Goal: Task Accomplishment & Management: Use online tool/utility

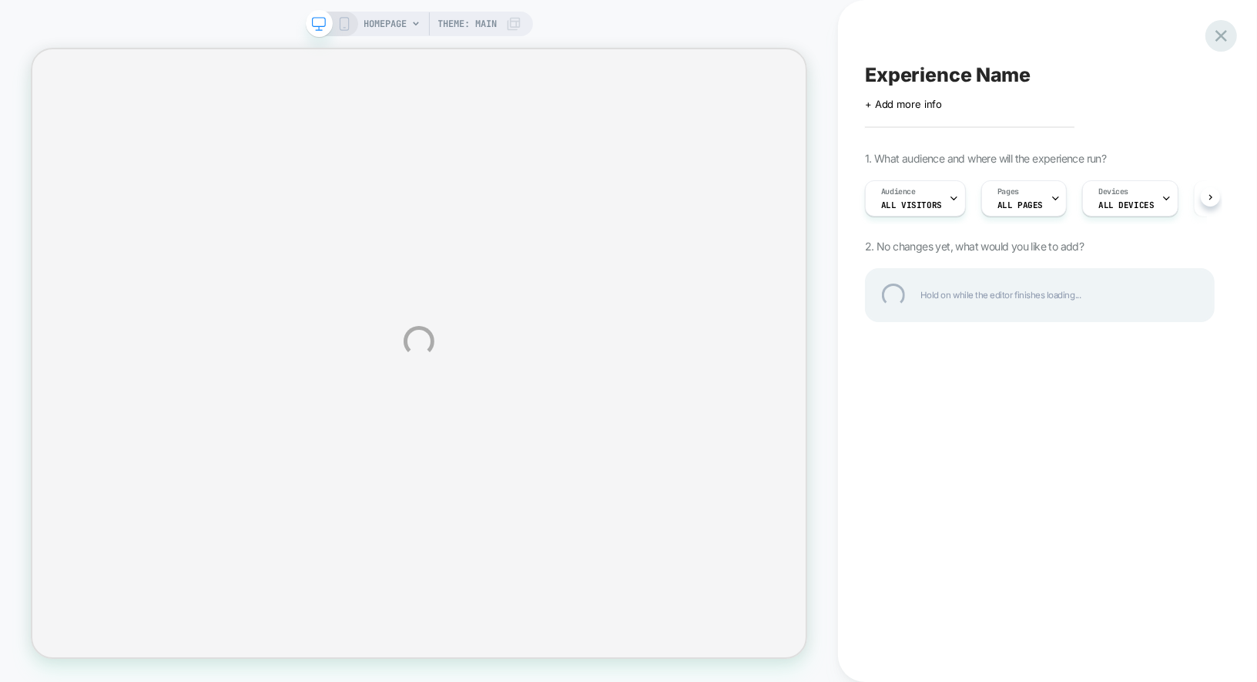
click at [1219, 39] on div at bounding box center [1221, 36] width 32 height 32
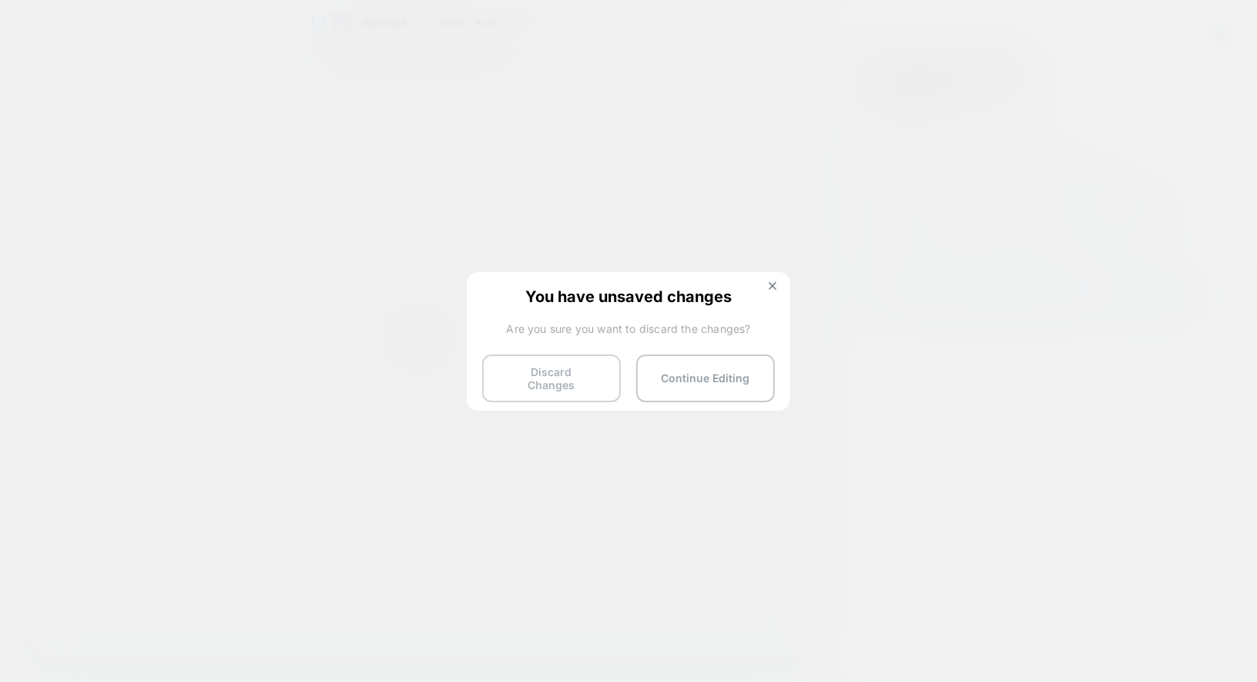
click at [575, 374] on button "Discard Changes" at bounding box center [551, 378] width 139 height 48
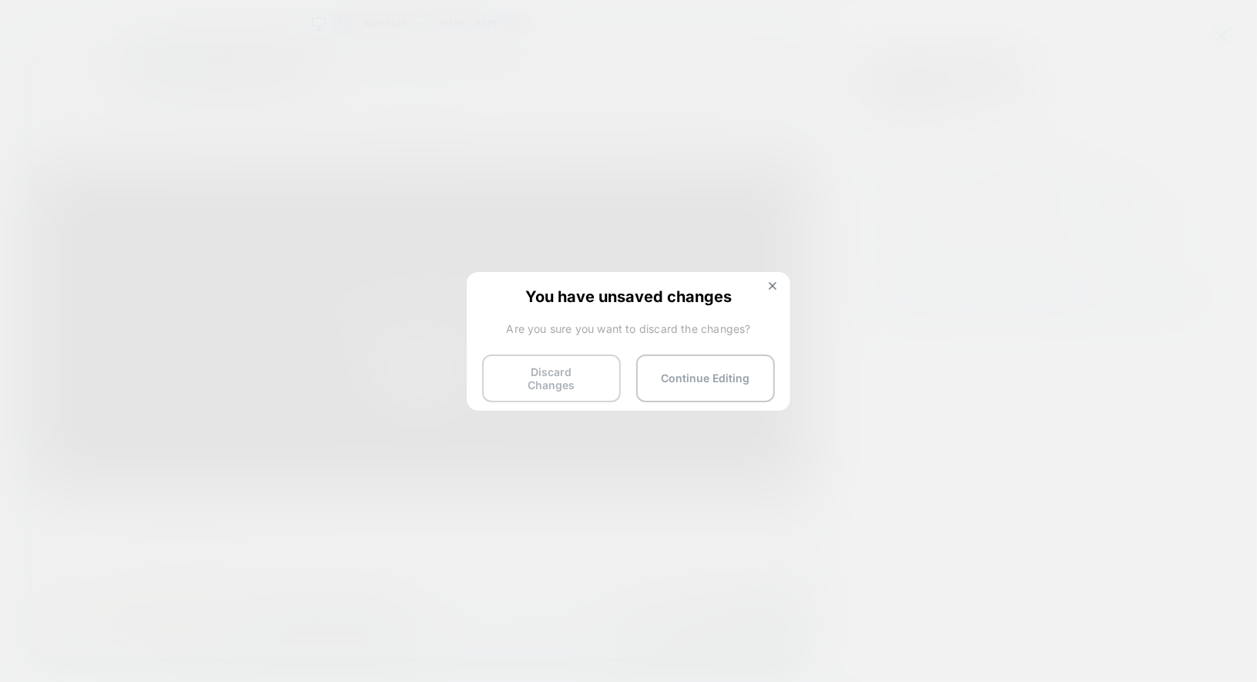
scroll to position [0, 216]
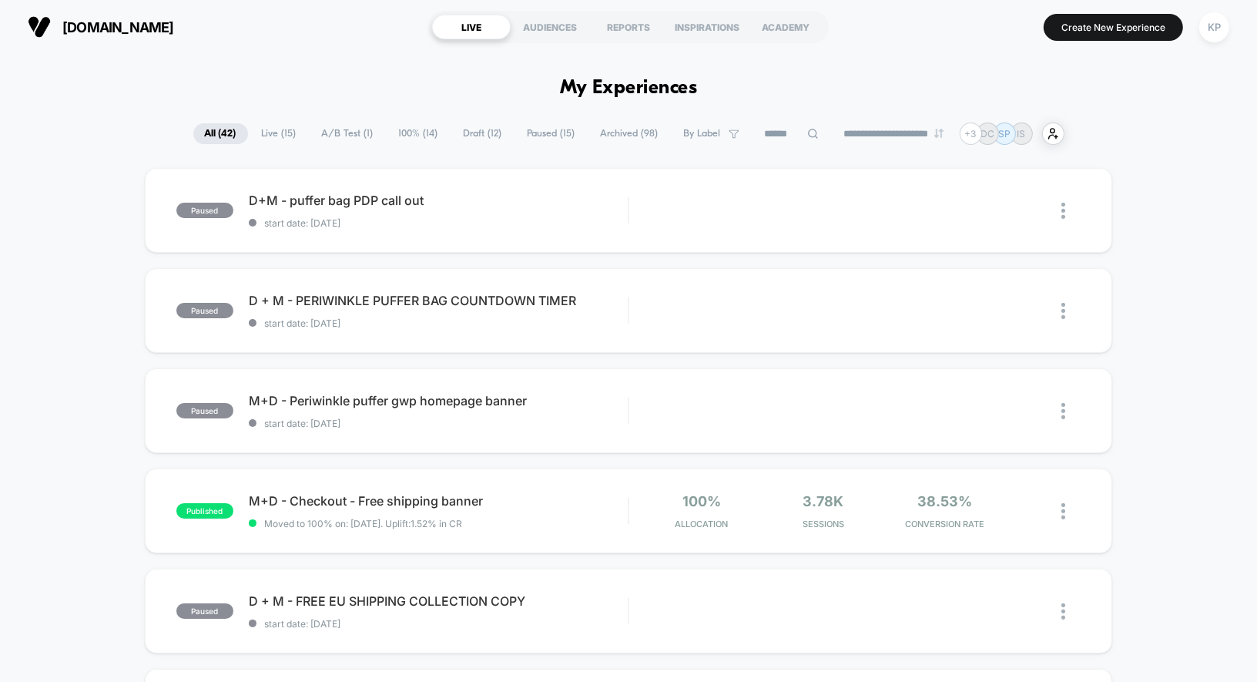
click at [270, 131] on span "Live ( 15 )" at bounding box center [279, 133] width 58 height 21
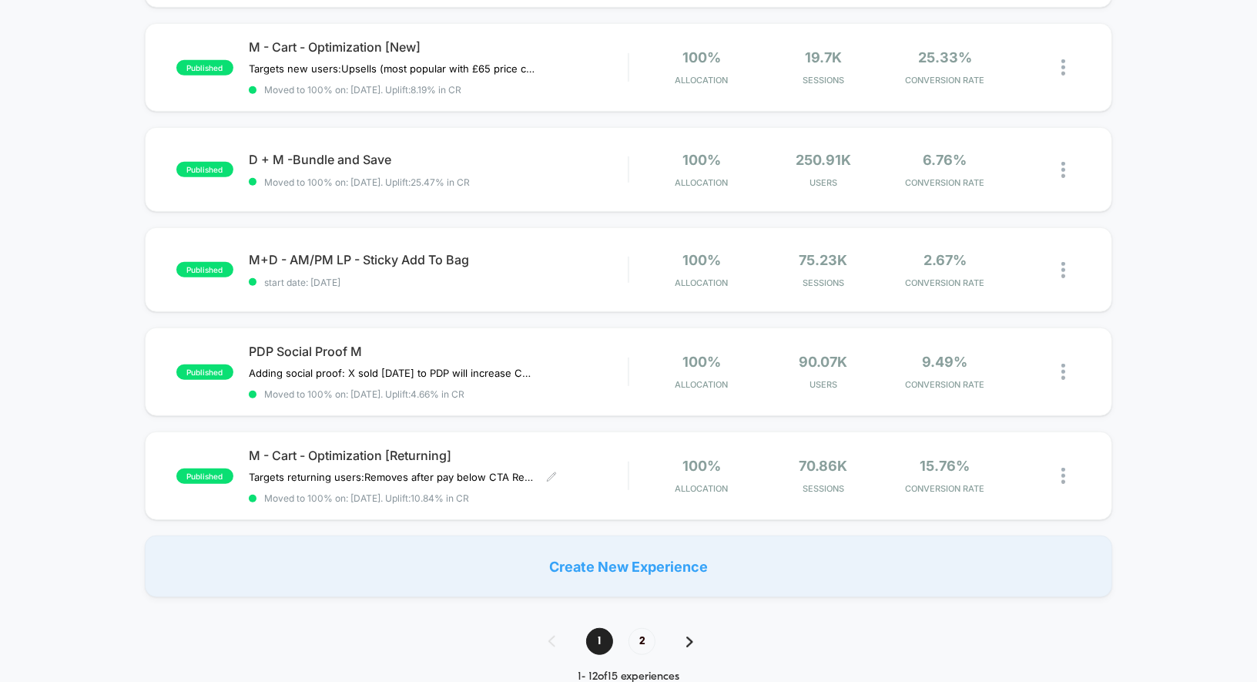
scroll to position [863, 0]
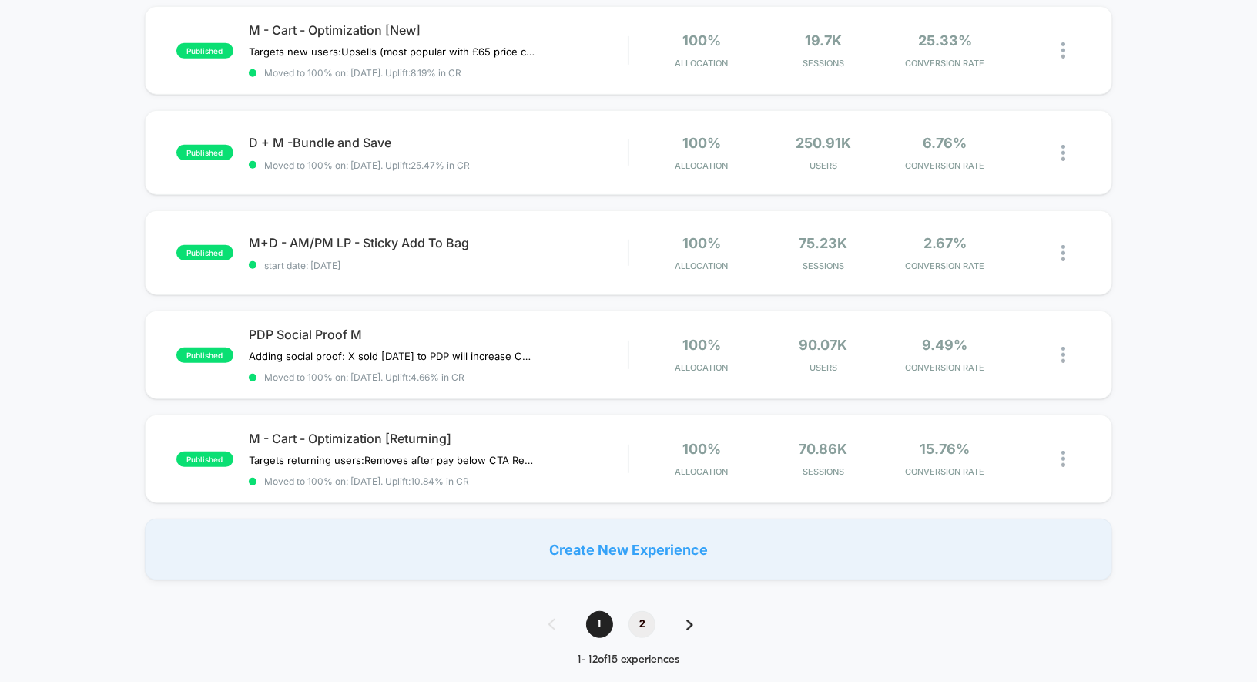
click at [638, 617] on span "2" at bounding box center [642, 624] width 27 height 27
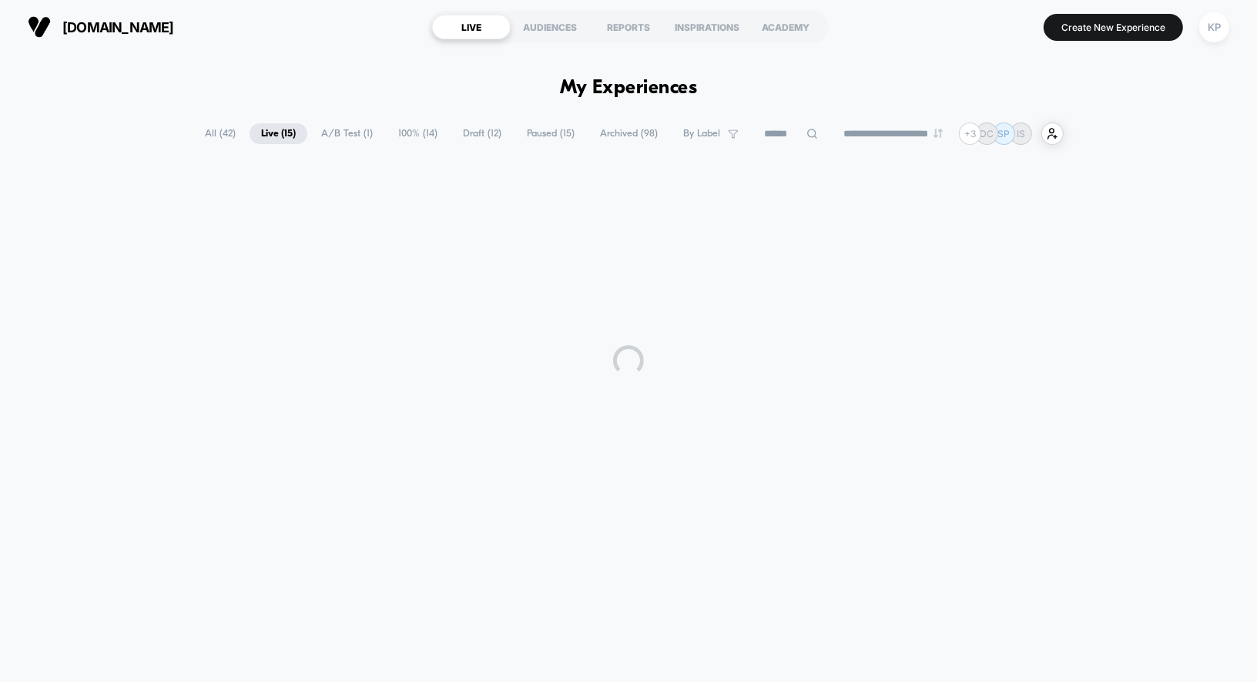
click at [638, 617] on div "**********" at bounding box center [628, 360] width 1257 height 612
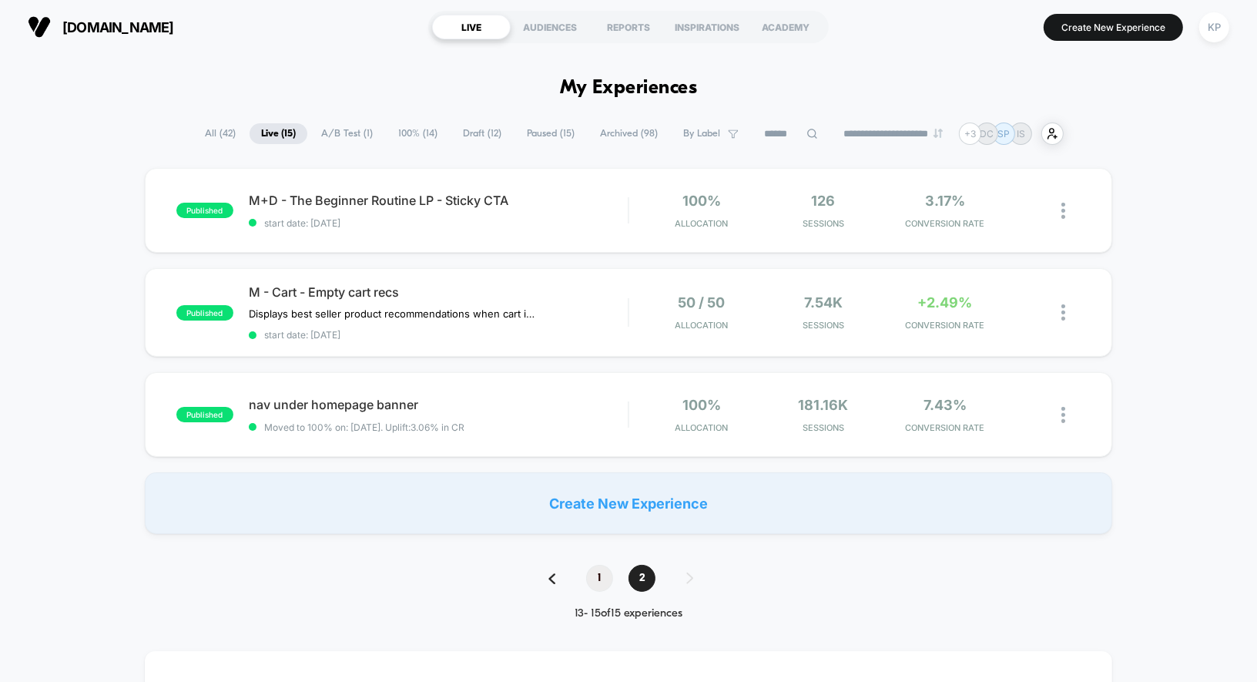
click at [605, 575] on span "1" at bounding box center [599, 578] width 27 height 27
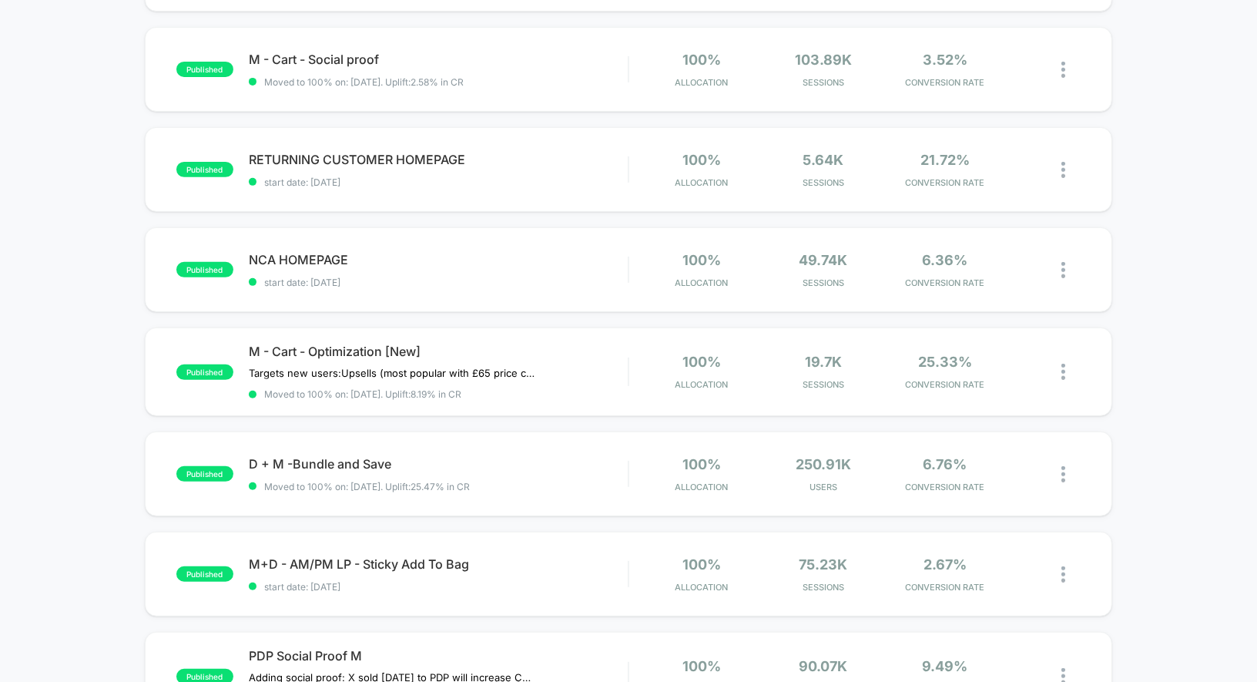
scroll to position [544, 0]
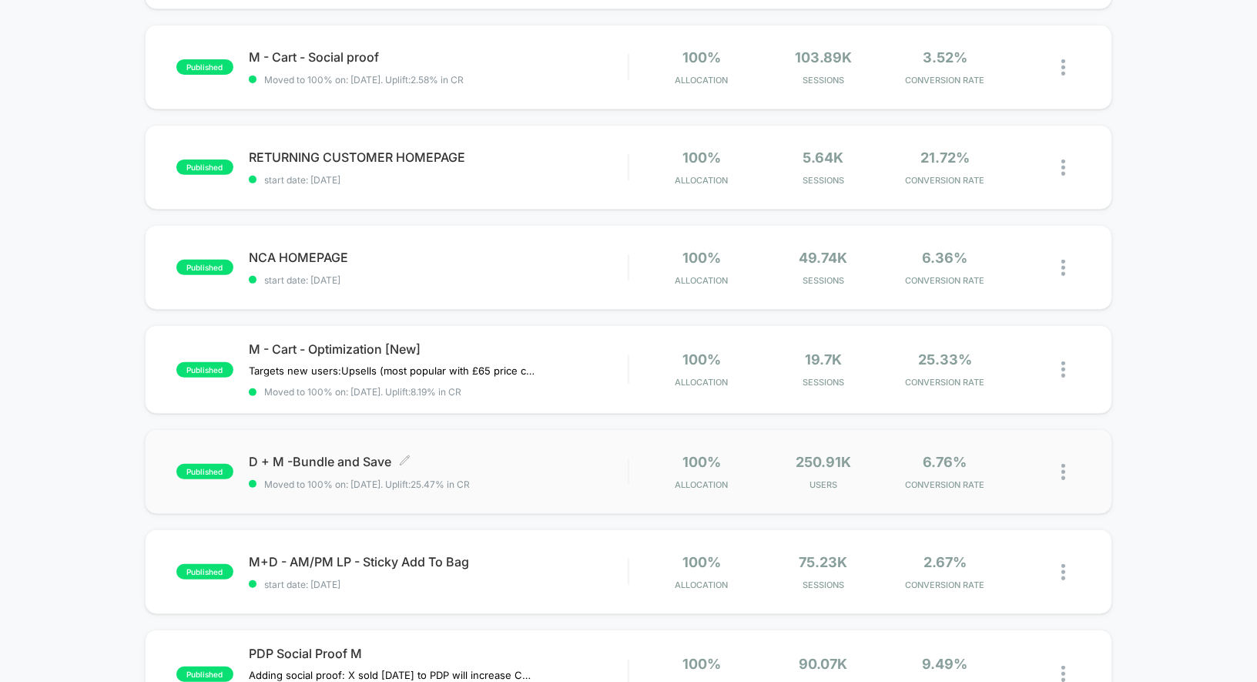
click at [334, 465] on span "D + M -Bundle and Save Click to edit experience details" at bounding box center [439, 461] width 380 height 15
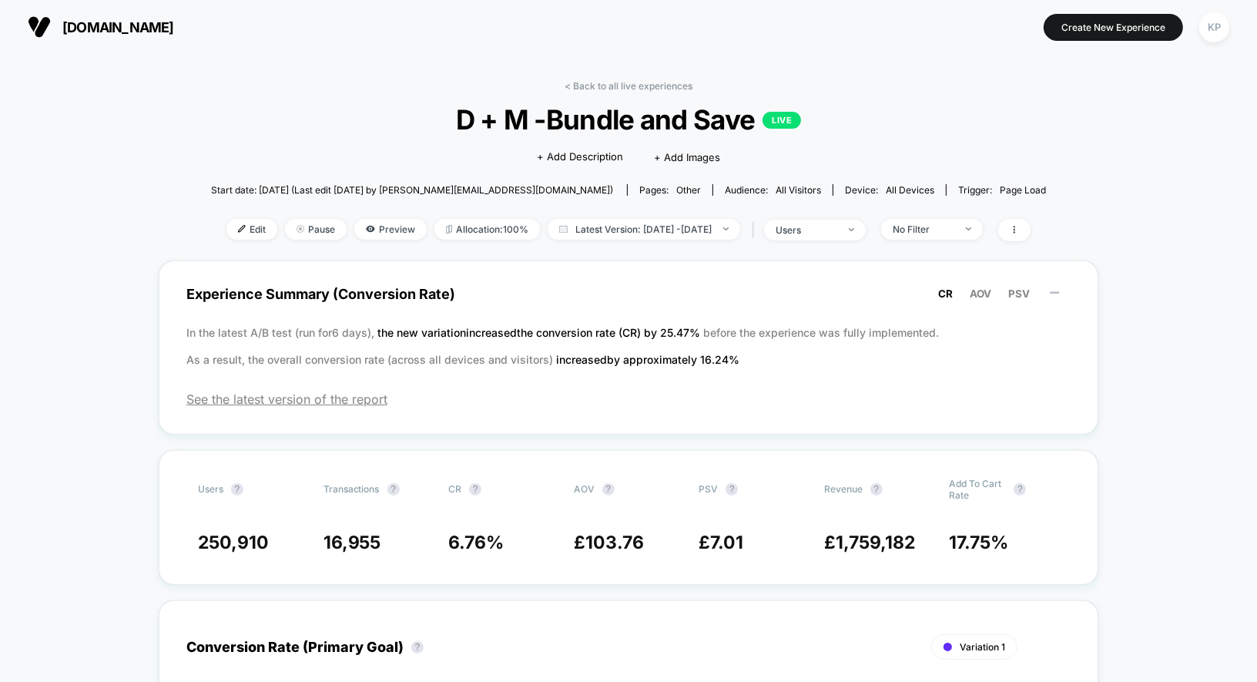
click at [238, 229] on img at bounding box center [242, 229] width 8 height 8
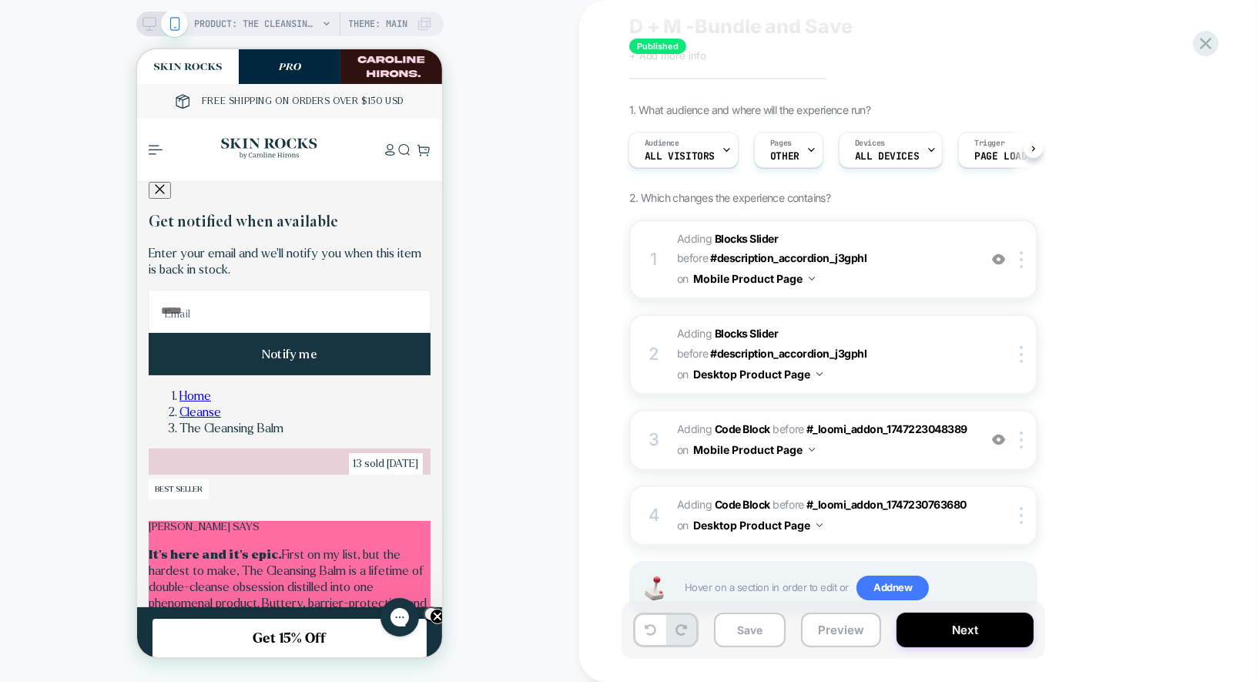
click at [840, 261] on span "#_loomi_addon_1747223048389 Adding Blocks Slider BEFORE #description_accordion_…" at bounding box center [823, 259] width 293 height 61
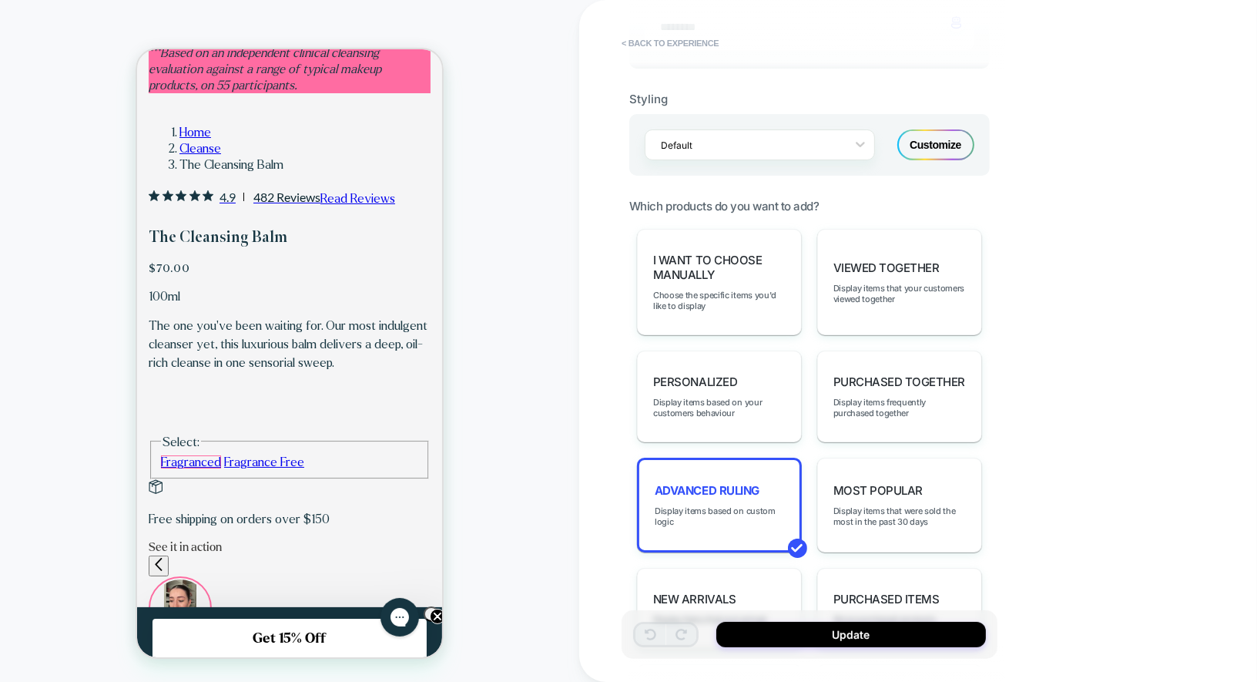
scroll to position [834, 0]
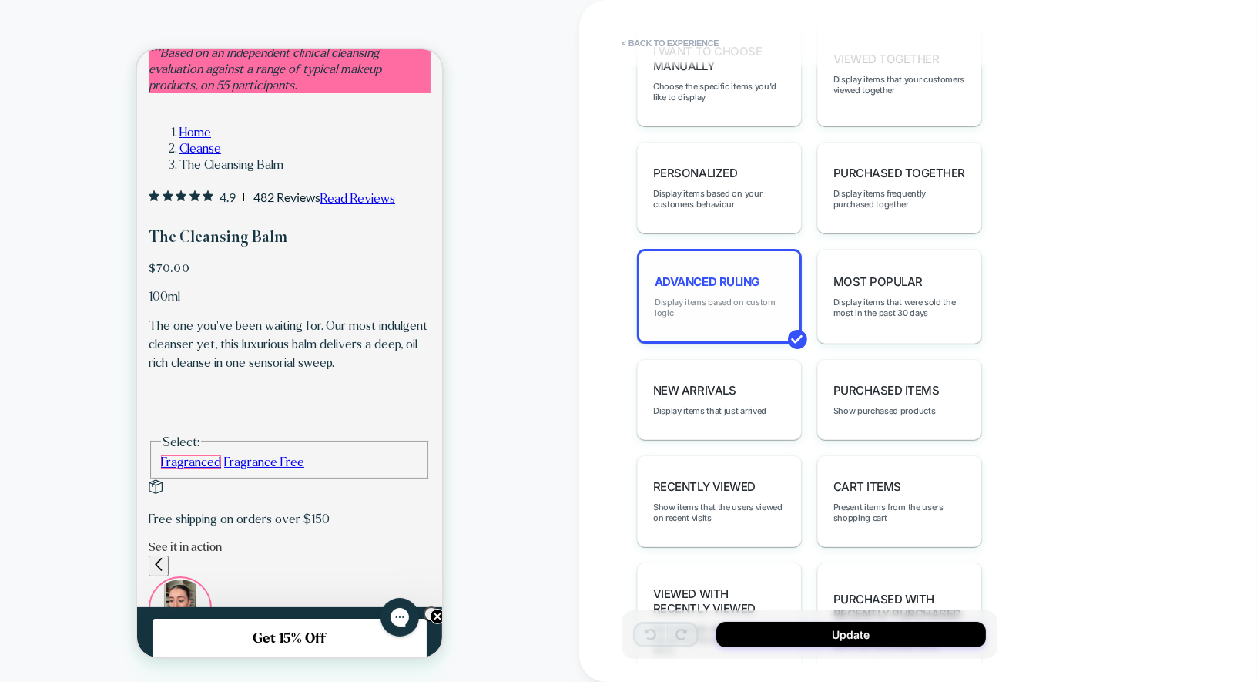
click at [739, 306] on span "Display items based on custom logic" at bounding box center [719, 308] width 129 height 22
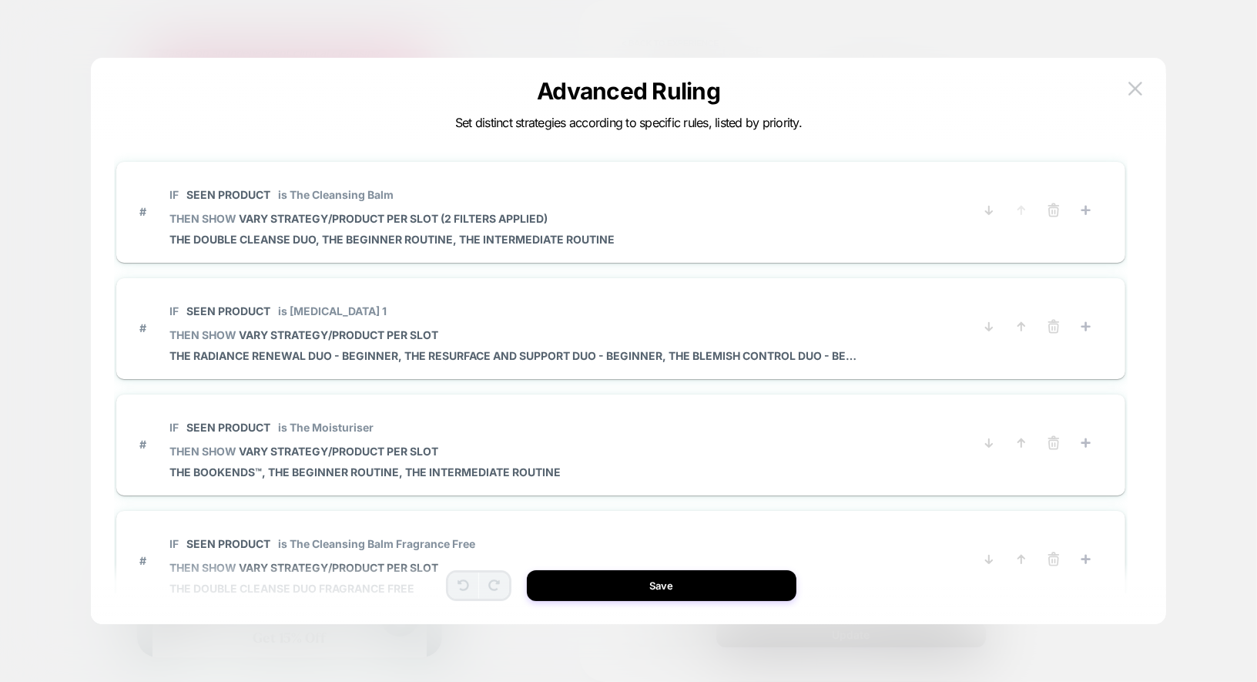
scroll to position [0, 532]
